Goal: Find specific page/section: Find specific page/section

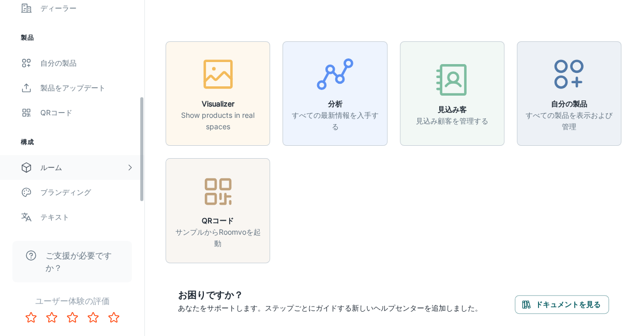
scroll to position [262, 0]
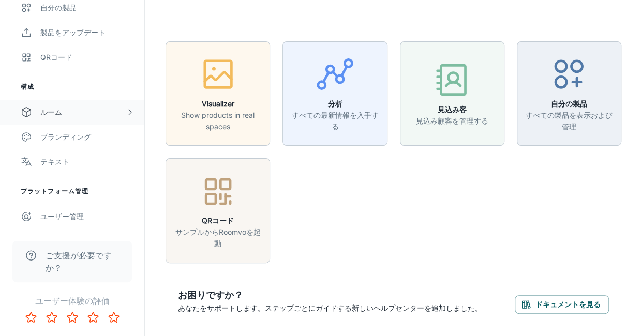
click at [94, 111] on div "ルーム" at bounding box center [82, 112] width 85 height 11
click at [72, 158] on div "Designer Rooms" at bounding box center [87, 161] width 94 height 11
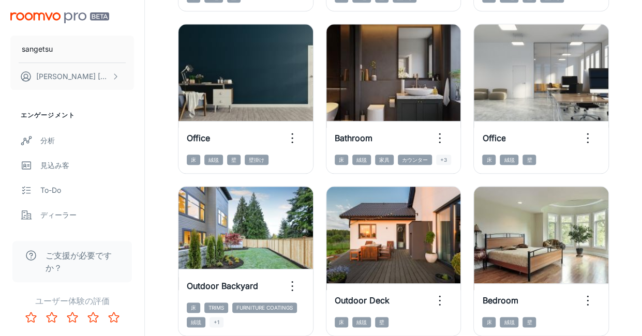
scroll to position [414, 0]
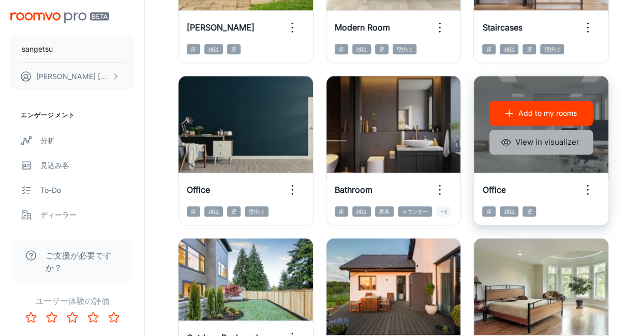
click at [536, 142] on button "View in visualizer" at bounding box center [540, 142] width 103 height 25
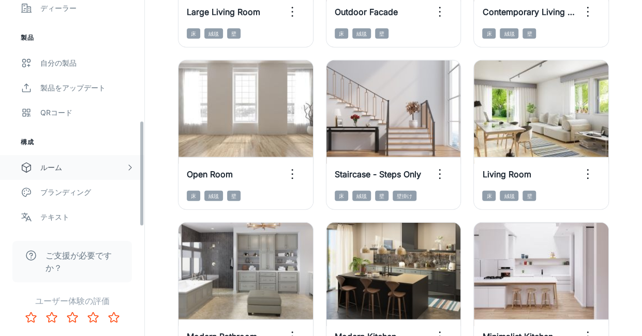
scroll to position [259, 0]
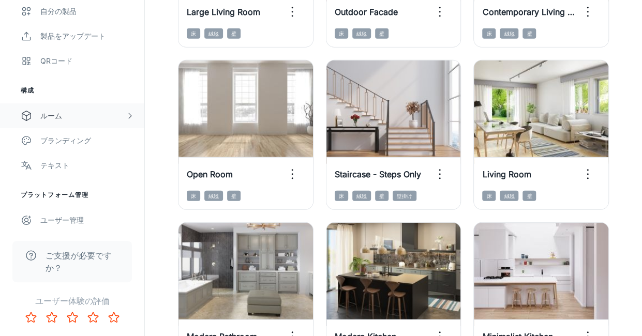
click at [93, 111] on div "ルーム" at bounding box center [82, 115] width 85 height 11
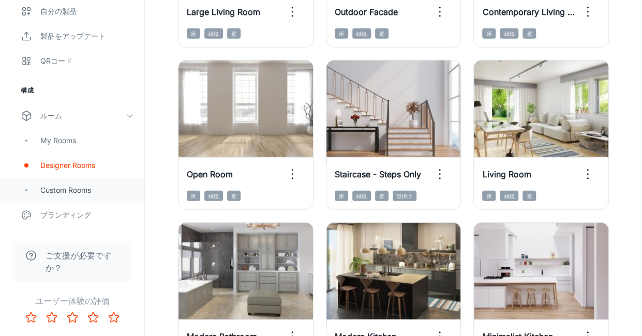
click at [70, 186] on div "Custom Rooms" at bounding box center [87, 190] width 94 height 11
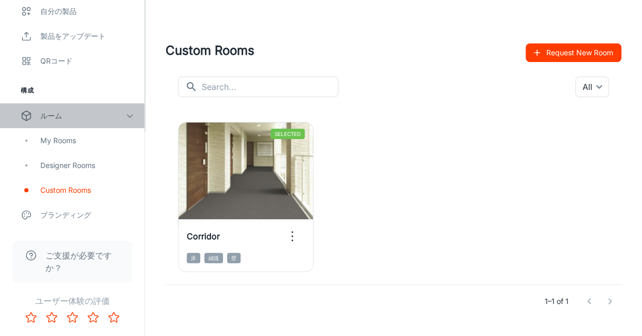
click at [132, 110] on div "ルーム" at bounding box center [72, 115] width 144 height 25
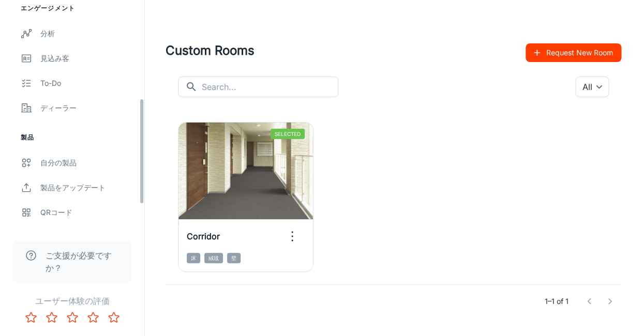
scroll to position [55, 0]
